Goal: Answer question/provide support: Share knowledge or assist other users

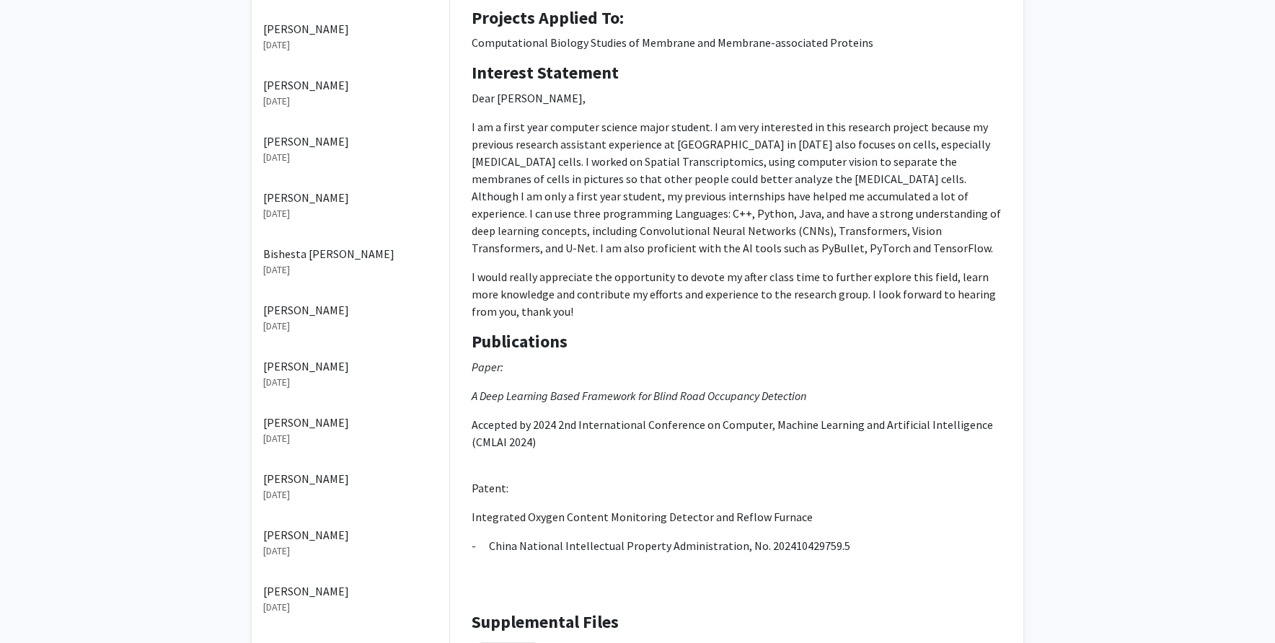
scroll to position [294, 0]
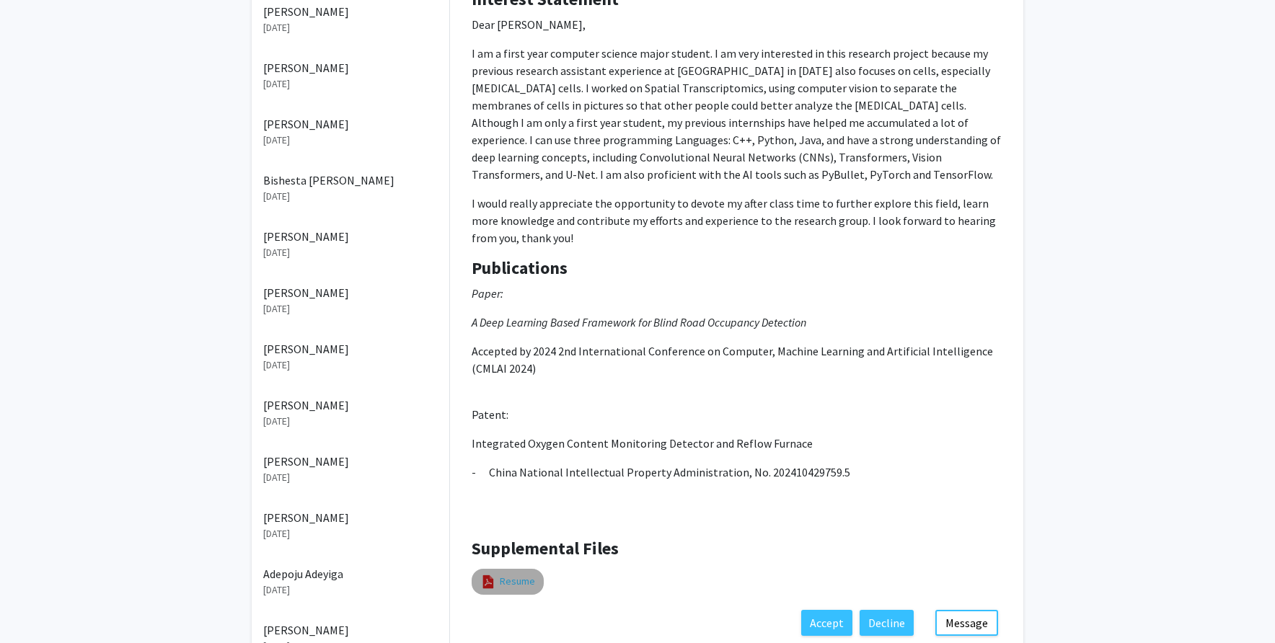
click at [521, 579] on link "Resume" at bounding box center [517, 581] width 35 height 15
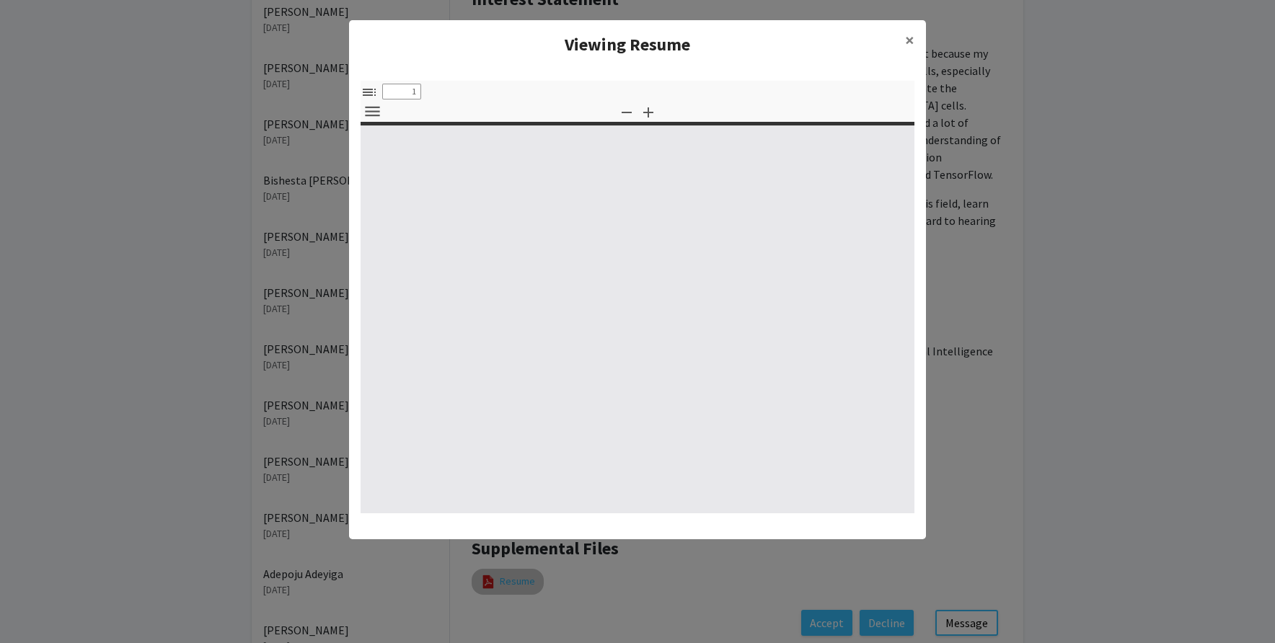
select select "custom"
type input "0"
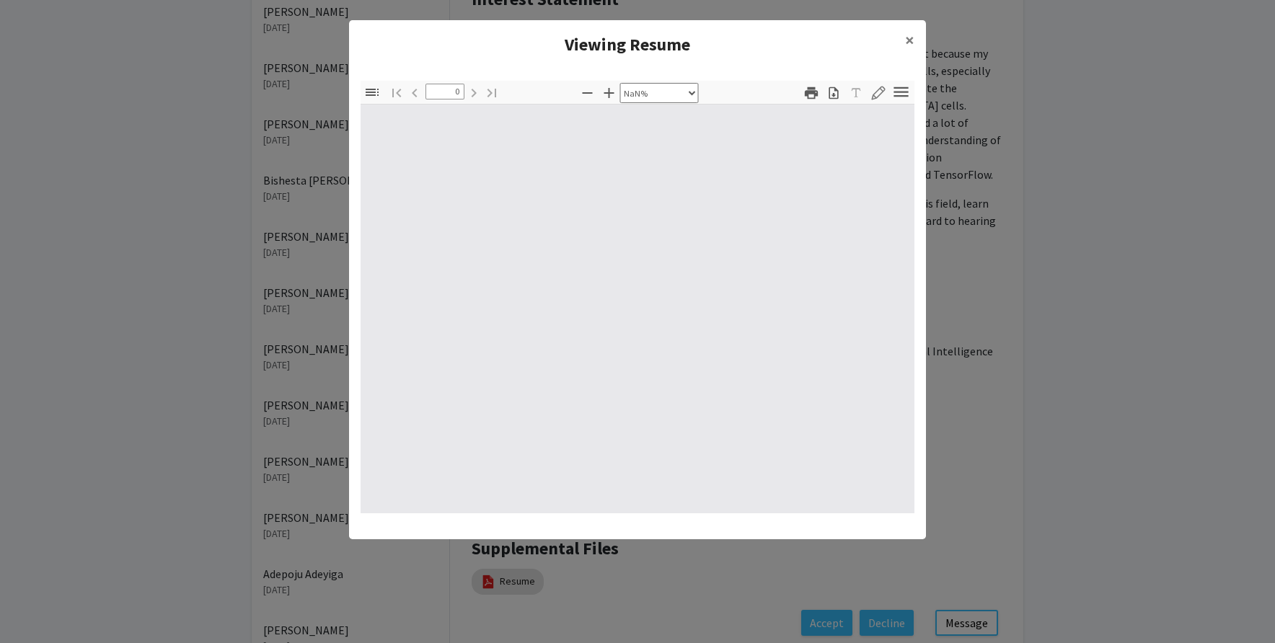
select select "auto"
type input "1"
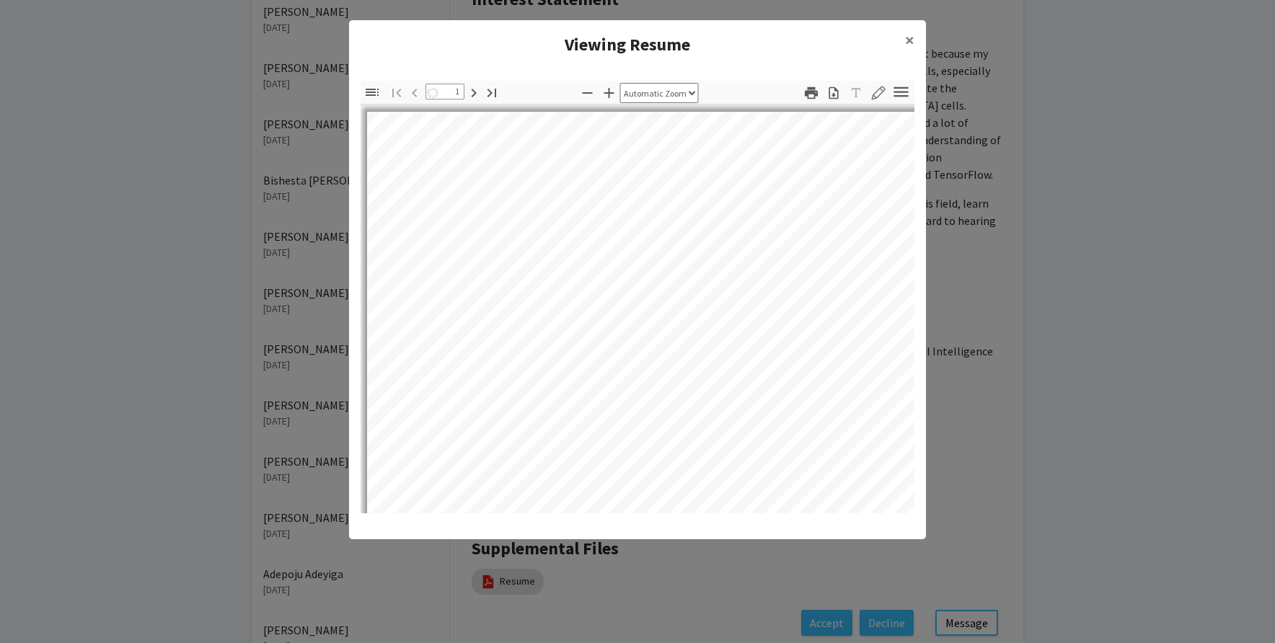
select select "auto"
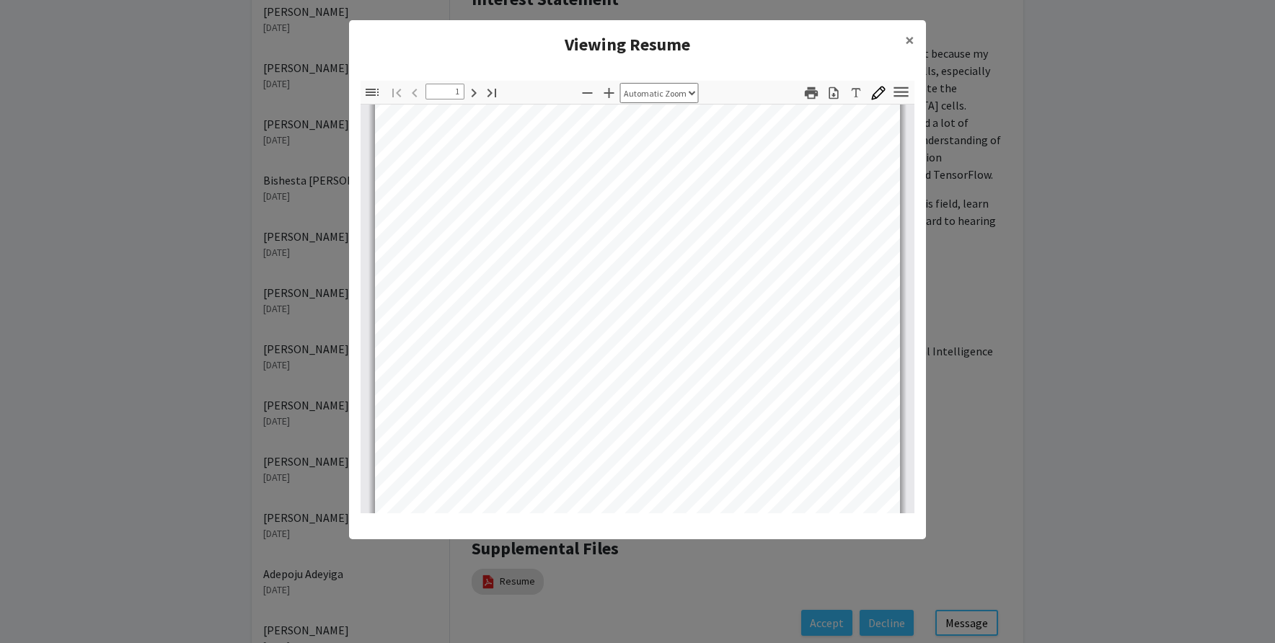
scroll to position [325, 0]
click at [908, 45] on span "×" at bounding box center [909, 40] width 9 height 22
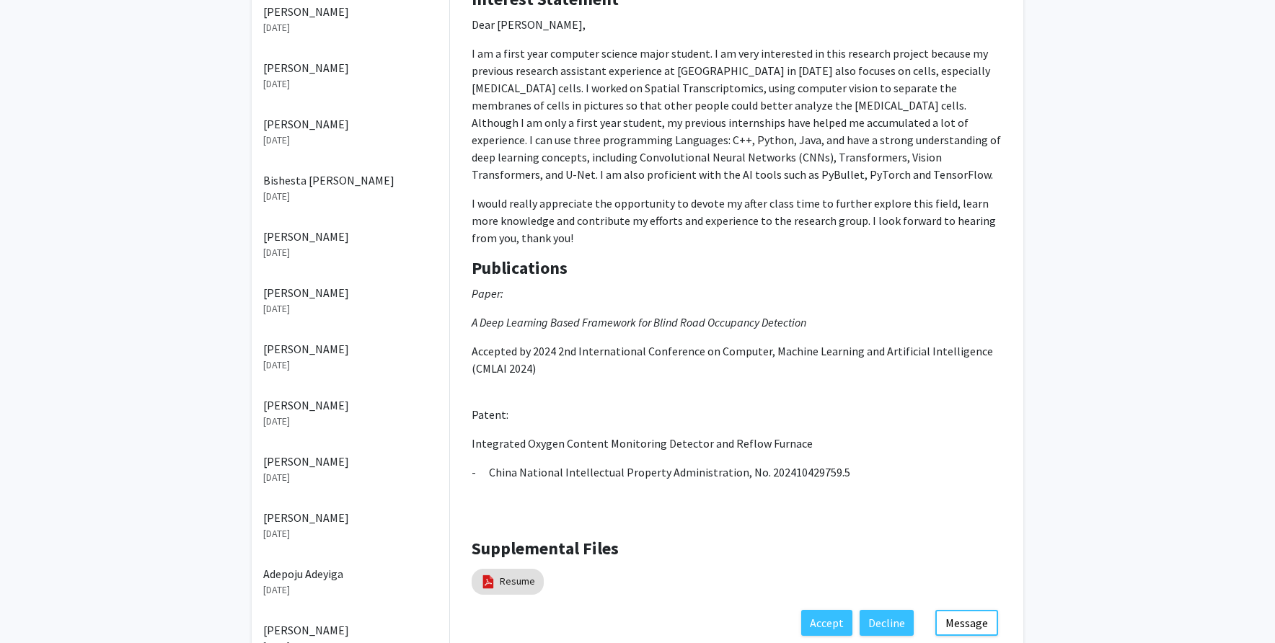
click at [962, 483] on p "Paper: A Deep Learning Based Framework for Blind Road Occupancy Detection Accep…" at bounding box center [737, 406] width 530 height 242
click at [895, 627] on button "Decline" at bounding box center [887, 623] width 54 height 26
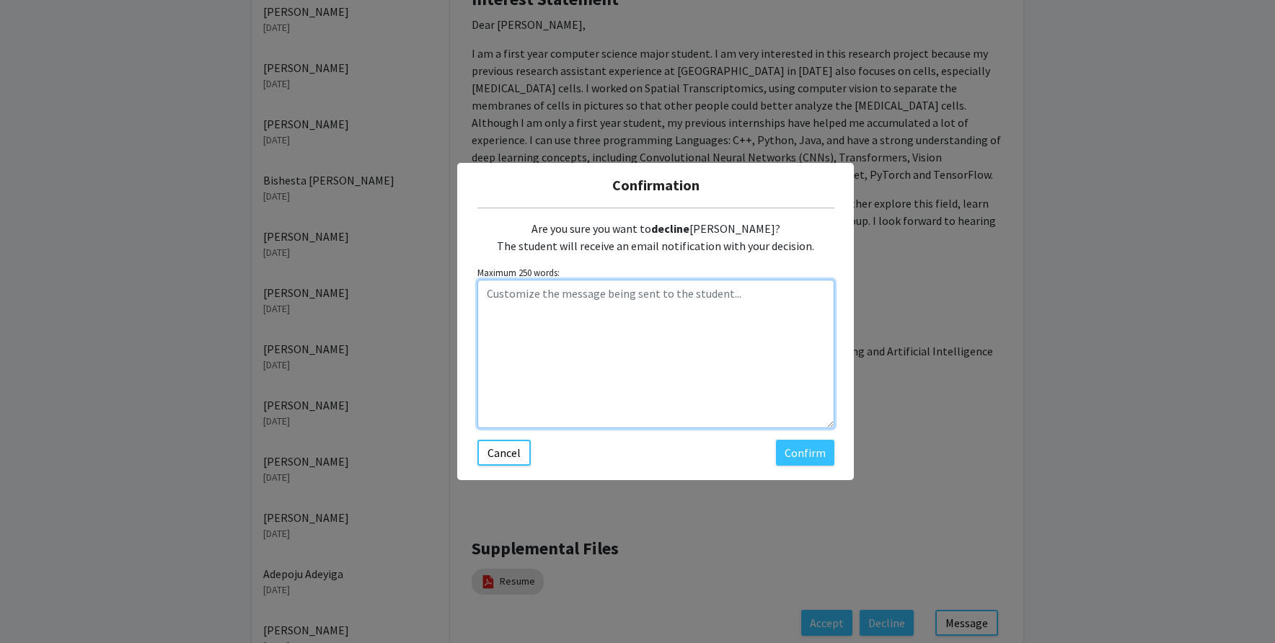
click at [623, 299] on textarea "Customize the message being sent to the student..." at bounding box center [656, 354] width 357 height 149
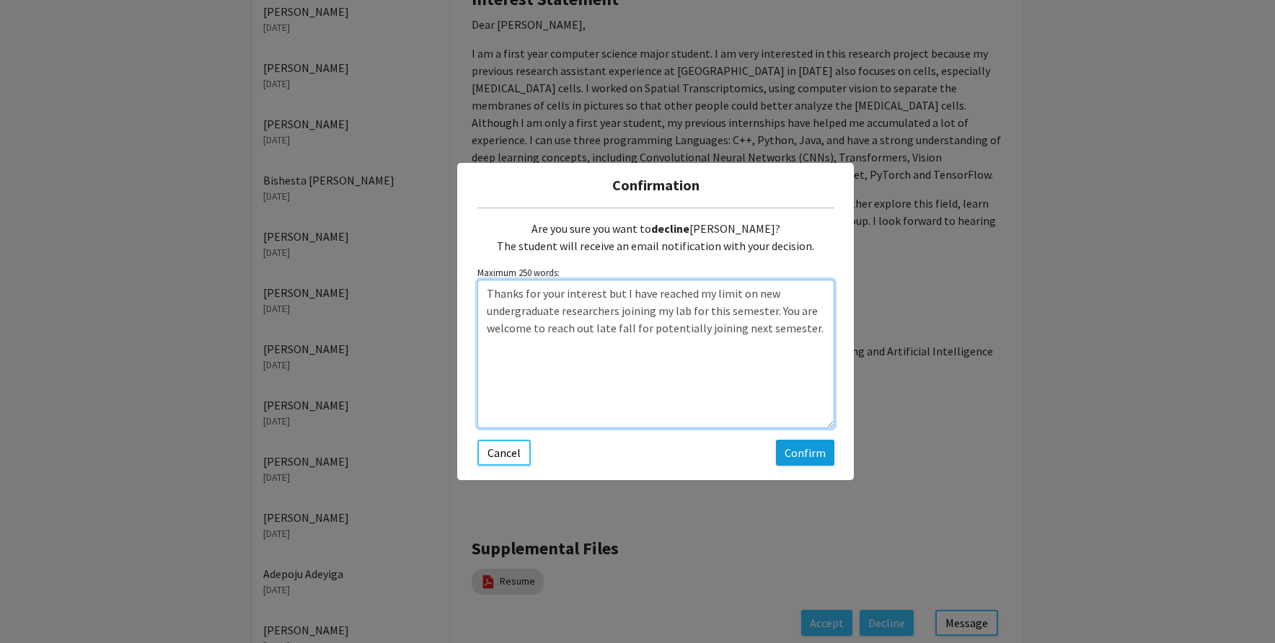
type textarea "Thanks for your interest but I have reached my limit on new undergraduate resea…"
click at [823, 452] on button "Confirm" at bounding box center [805, 453] width 58 height 26
